Goal: Navigation & Orientation: Find specific page/section

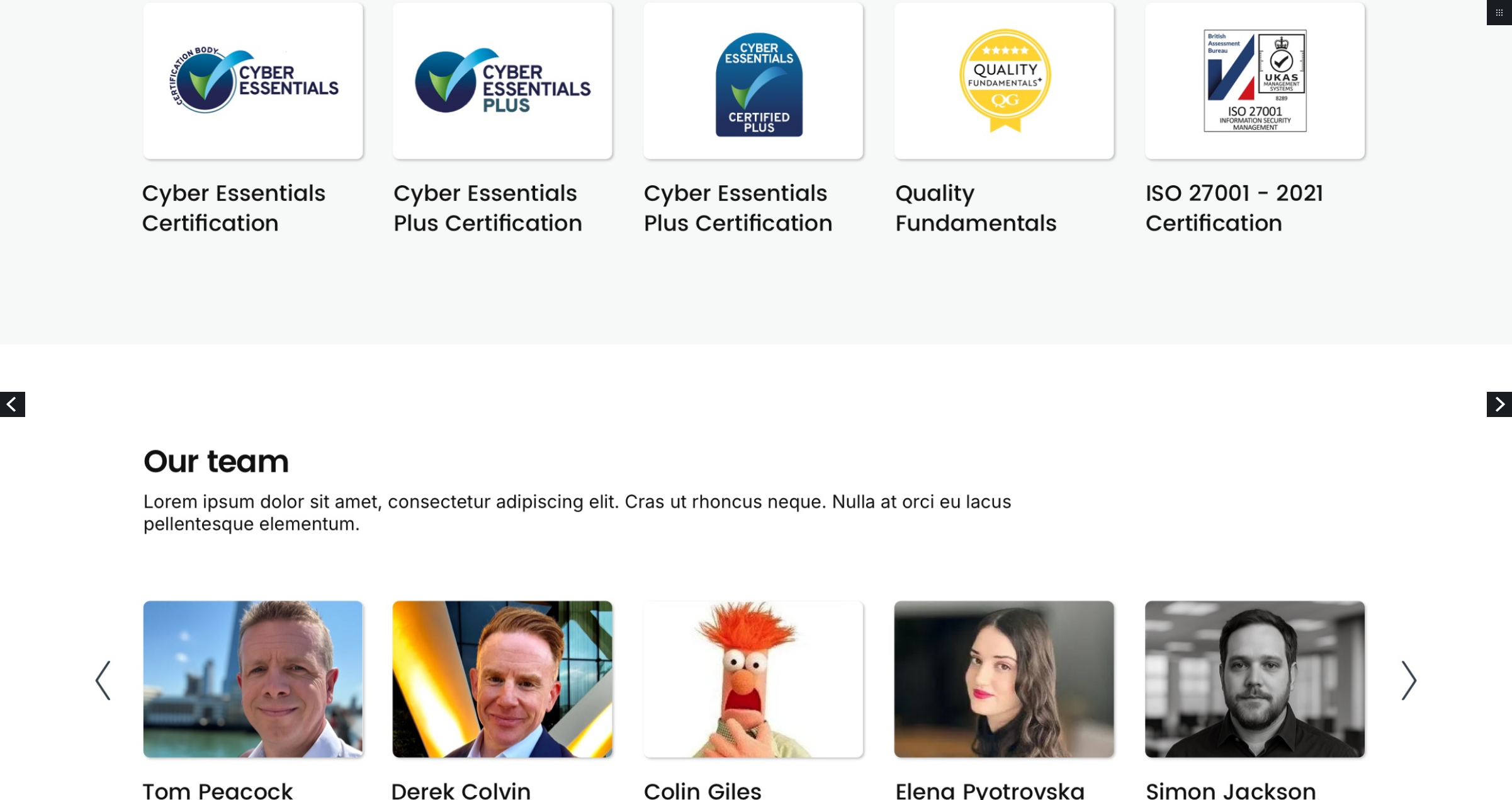
scroll to position [1449, 0]
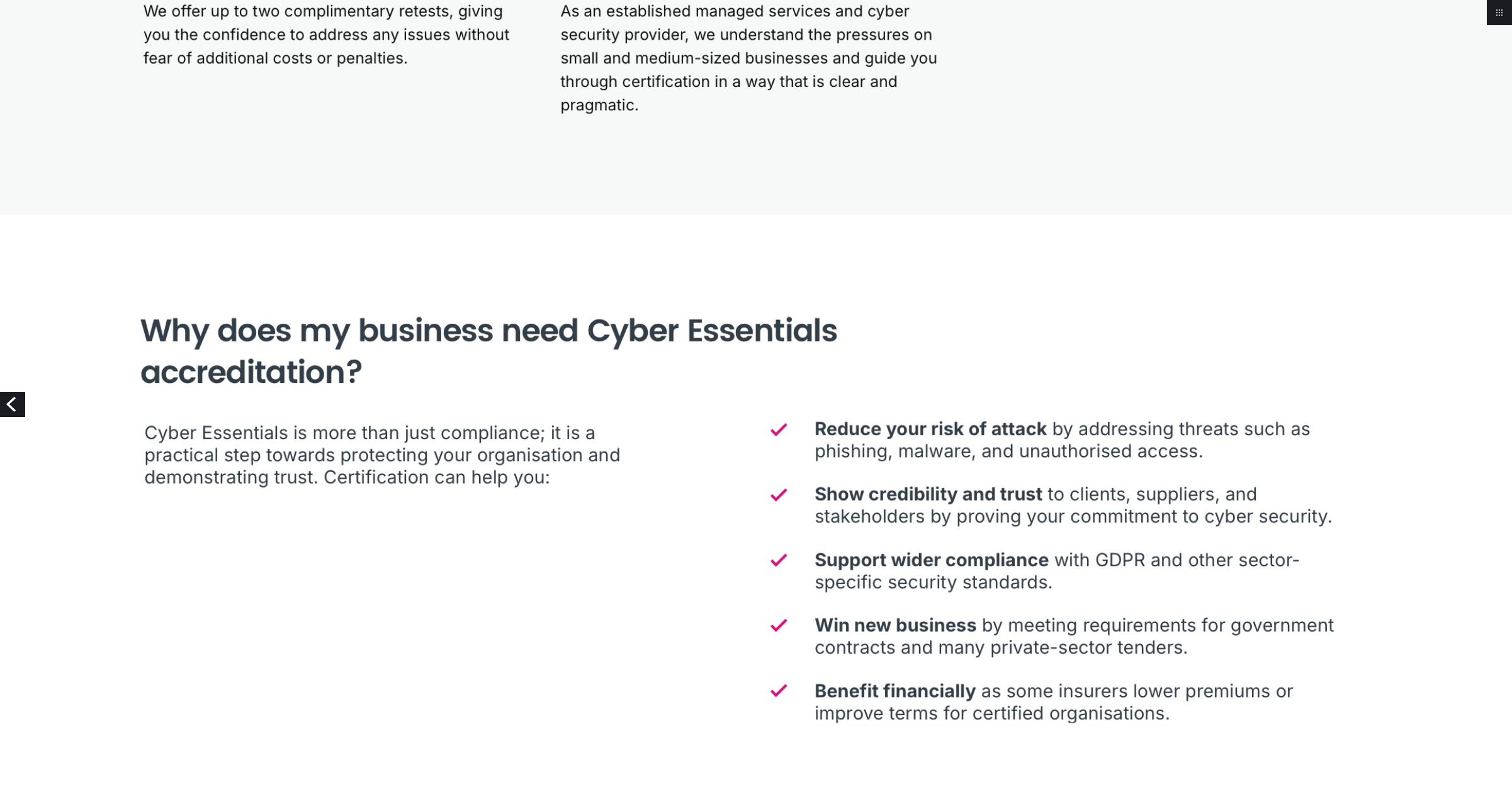
scroll to position [1764, 0]
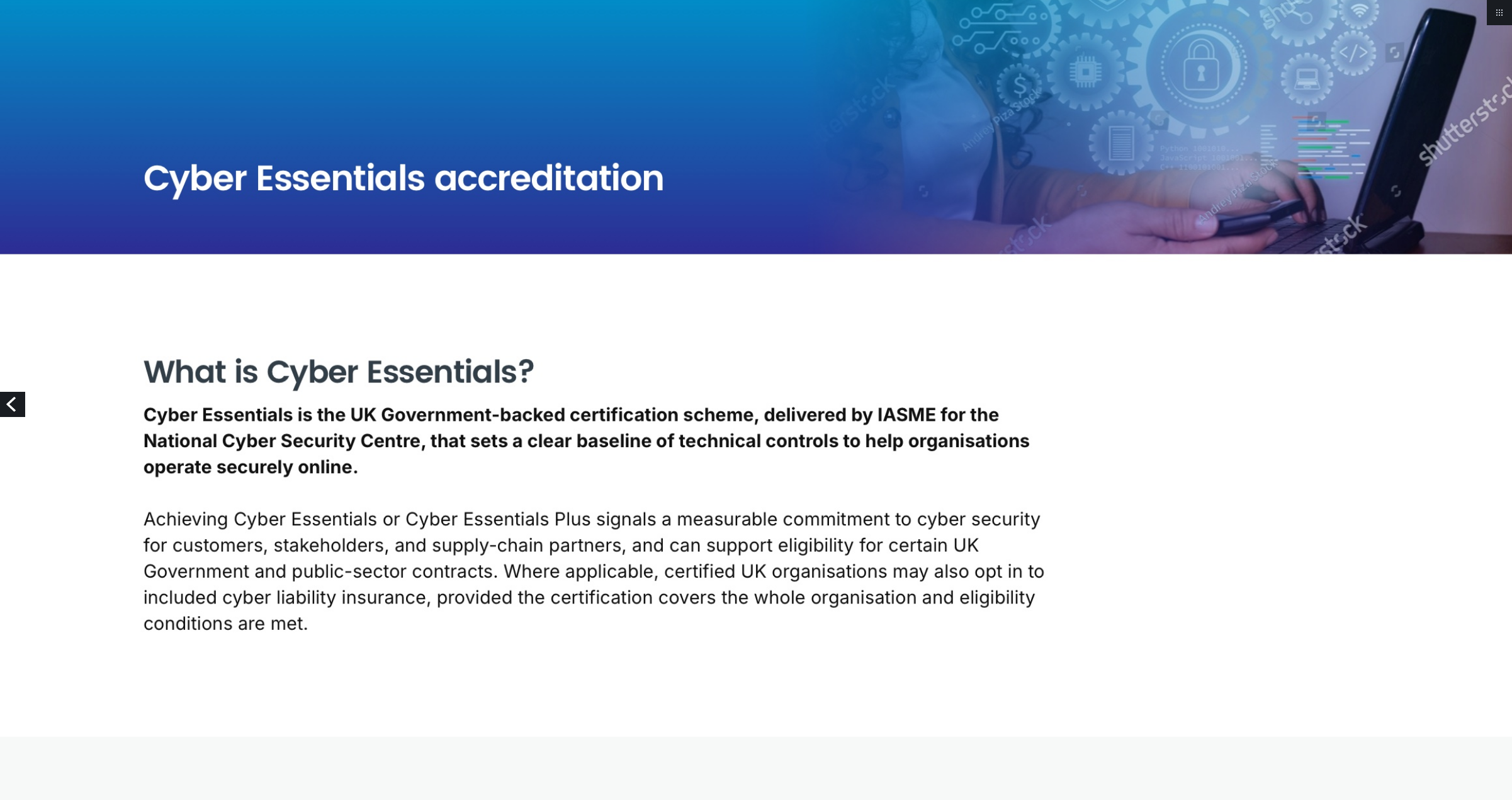
scroll to position [0, 0]
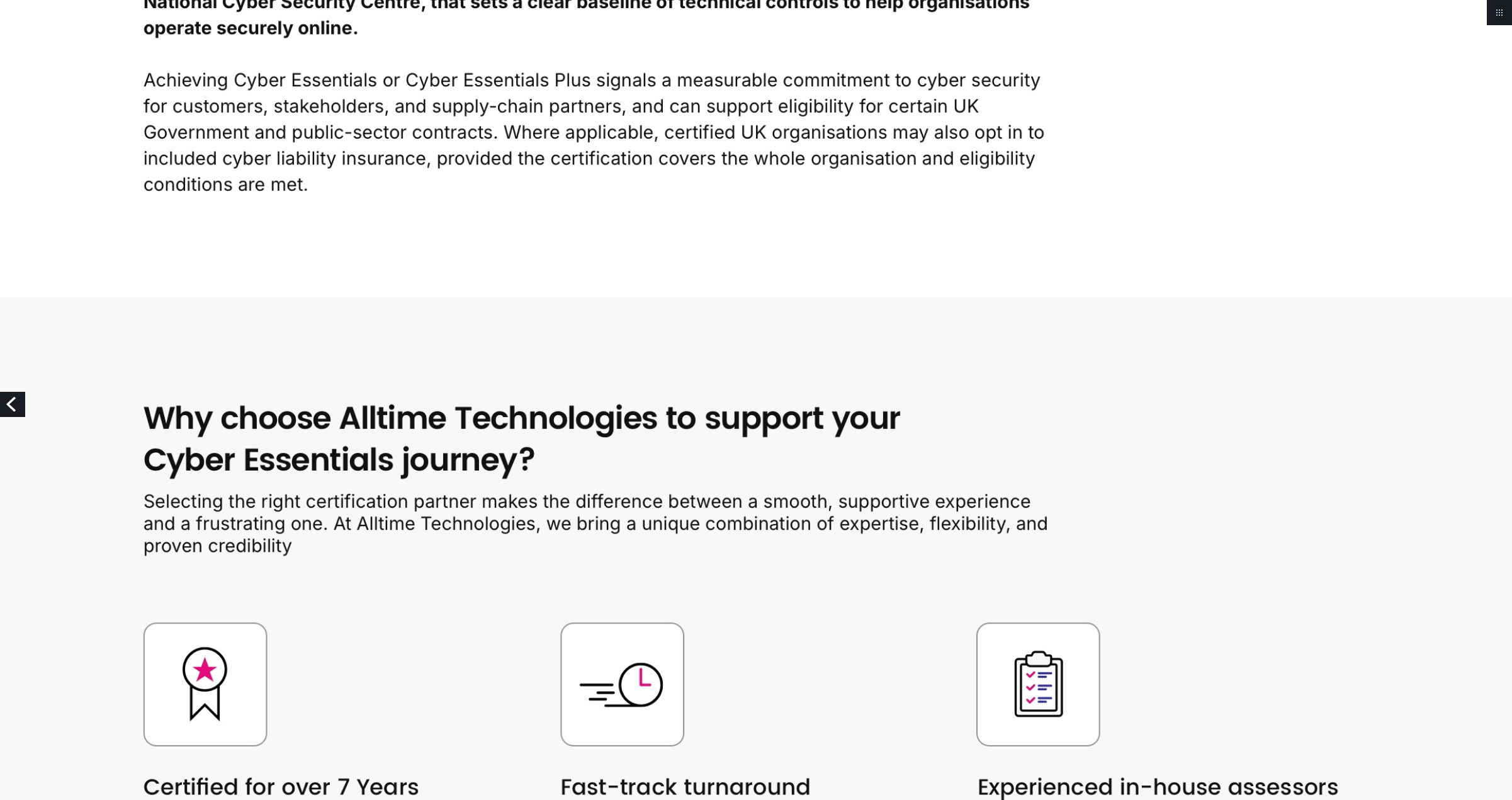
scroll to position [567, 0]
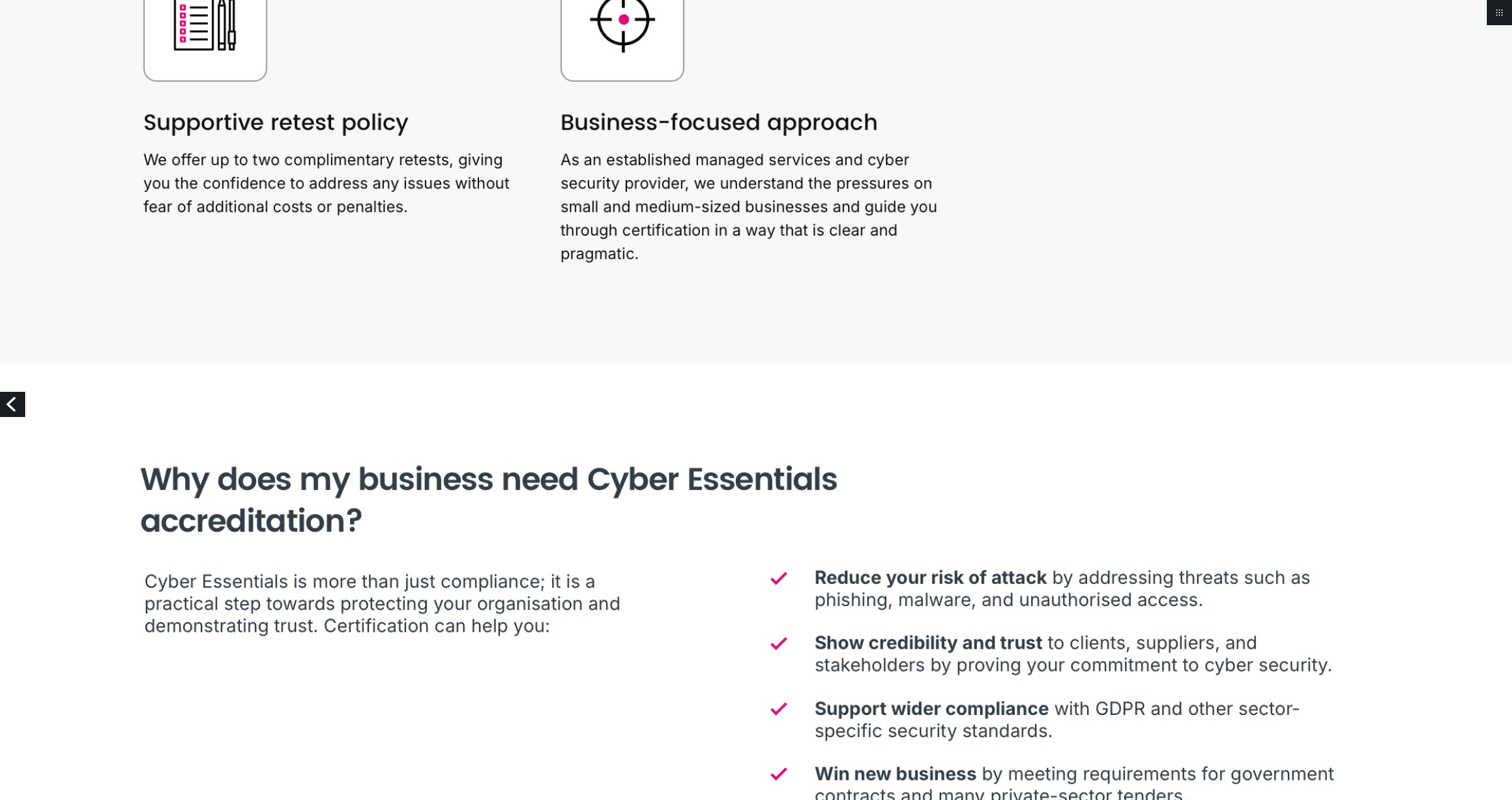
scroll to position [1575, 0]
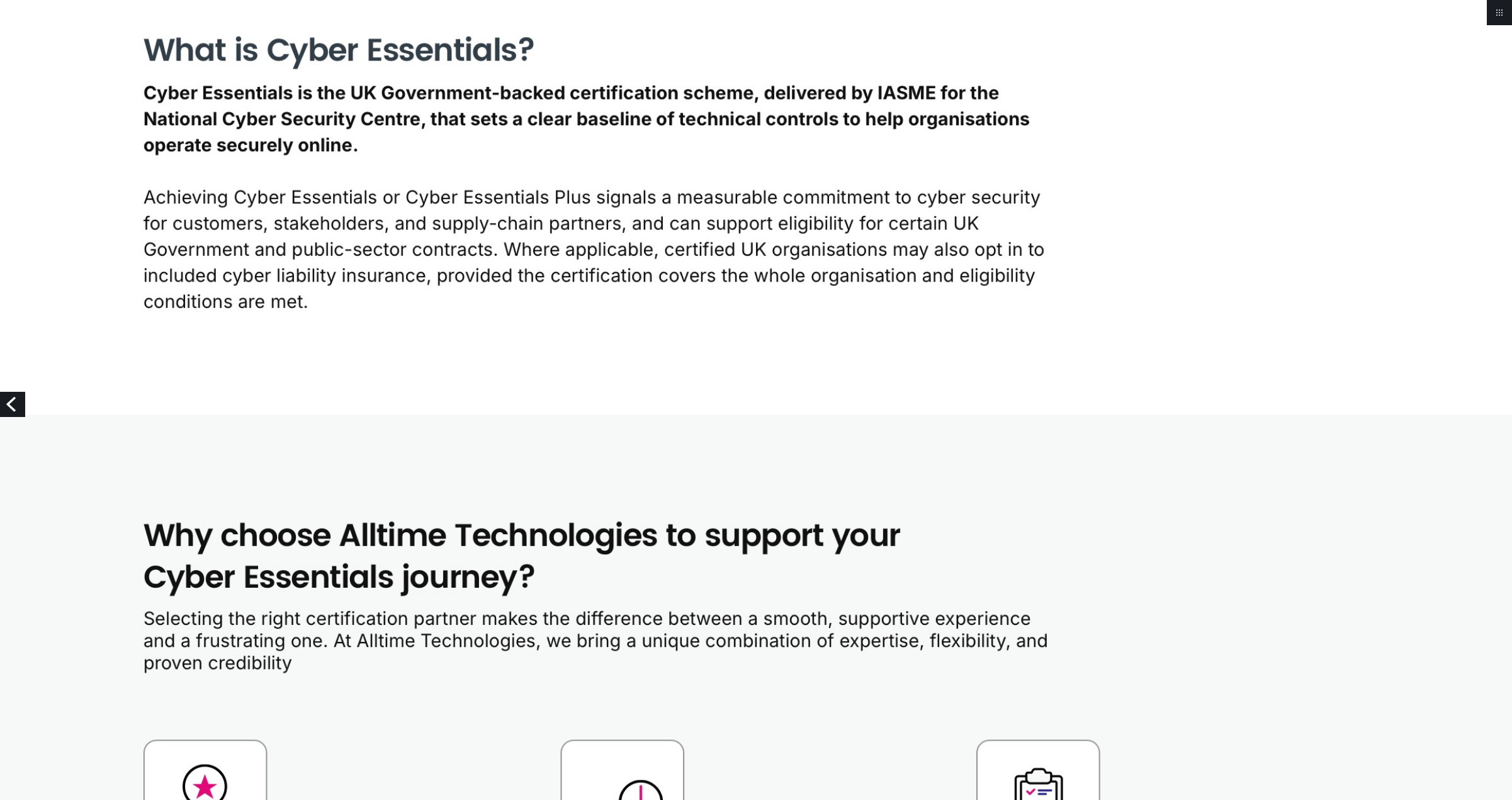
scroll to position [441, 0]
